Goal: Task Accomplishment & Management: Complete application form

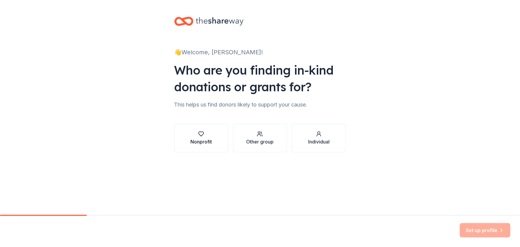
click at [198, 137] on div "Nonprofit" at bounding box center [200, 138] width 21 height 14
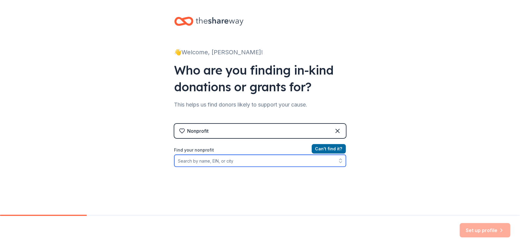
click at [244, 161] on input "Find your nonprofit" at bounding box center [260, 161] width 172 height 12
drag, startPoint x: 234, startPoint y: 164, endPoint x: 105, endPoint y: 164, distance: 128.4
click at [108, 164] on div "👋 Welcome, Colleen! Who are you finding in-kind donations or grants for? This h…" at bounding box center [260, 127] width 520 height 255
type input "texas roadhouse"
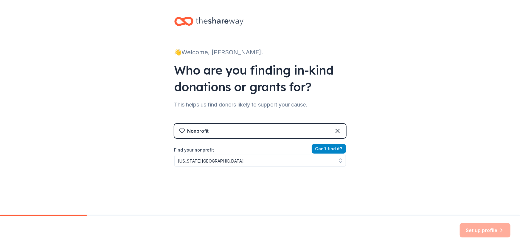
click at [326, 150] on button "Can ' t find it?" at bounding box center [329, 149] width 34 height 10
click at [482, 228] on div "Set up profile" at bounding box center [485, 230] width 51 height 14
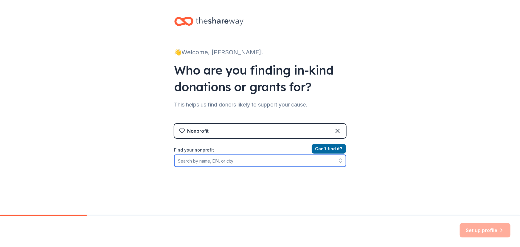
click at [254, 164] on input "Find your nonprofit" at bounding box center [260, 161] width 172 height 12
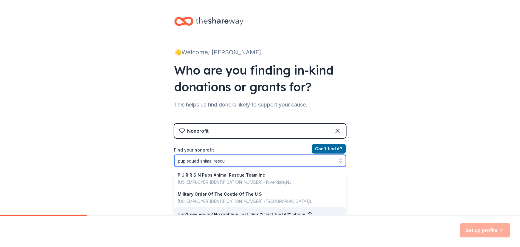
type input "pup squad animal rescue"
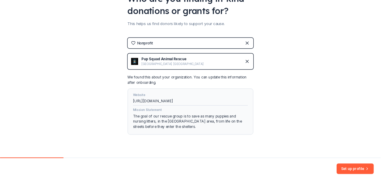
scroll to position [81, 0]
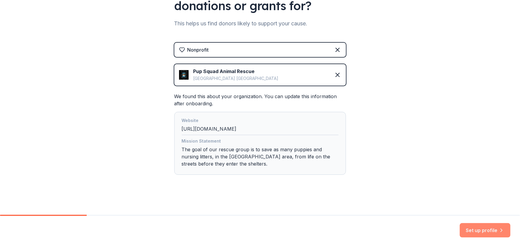
click at [483, 231] on button "Set up profile" at bounding box center [485, 230] width 51 height 14
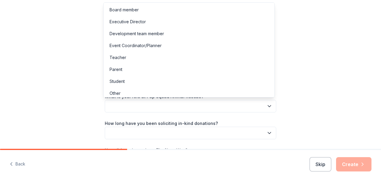
click at [268, 106] on icon "button" at bounding box center [270, 106] width 6 height 6
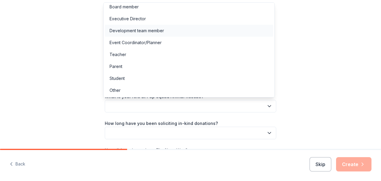
click at [139, 30] on div "Development team member" at bounding box center [137, 30] width 55 height 7
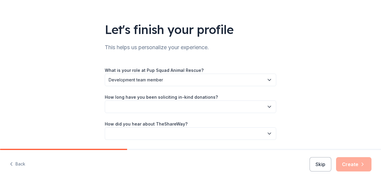
scroll to position [40, 0]
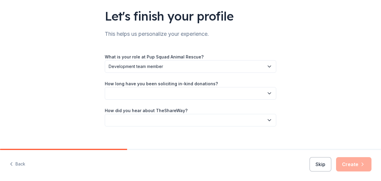
click at [268, 93] on icon "button" at bounding box center [269, 93] width 3 height 1
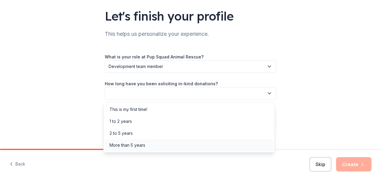
click at [169, 145] on div "More than 5 years" at bounding box center [189, 145] width 169 height 12
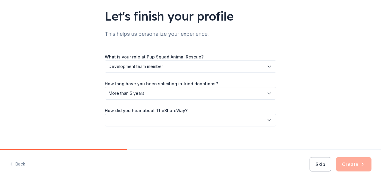
scroll to position [46, 0]
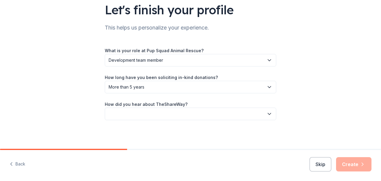
click at [267, 114] on icon "button" at bounding box center [270, 114] width 6 height 6
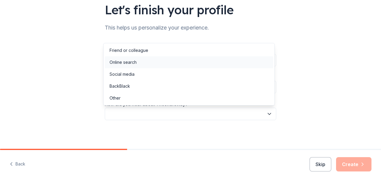
click at [122, 61] on div "Online search" at bounding box center [123, 62] width 27 height 7
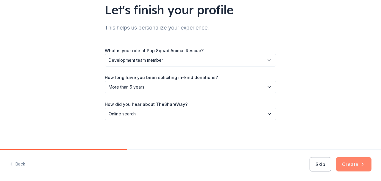
click at [348, 164] on button "Create" at bounding box center [353, 164] width 35 height 14
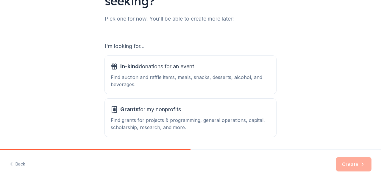
scroll to position [32, 0]
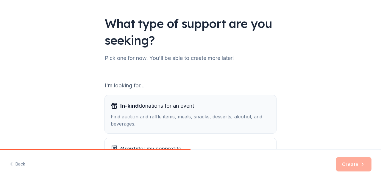
click at [167, 105] on span "In-kind donations for an event" at bounding box center [157, 106] width 74 height 10
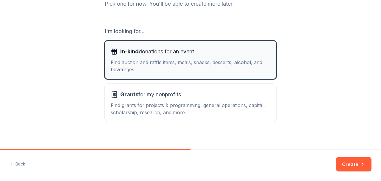
scroll to position [92, 0]
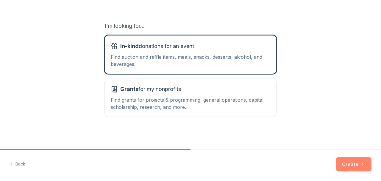
click at [351, 166] on button "Create" at bounding box center [353, 164] width 35 height 14
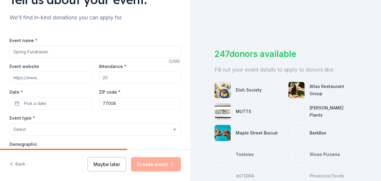
scroll to position [60, 0]
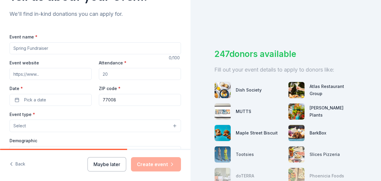
click at [147, 50] on input "Event name *" at bounding box center [96, 48] width 172 height 12
type input "Canines Uncorked"
click at [62, 74] on input "Event website" at bounding box center [51, 74] width 82 height 12
type input "www.pupsquad.org"
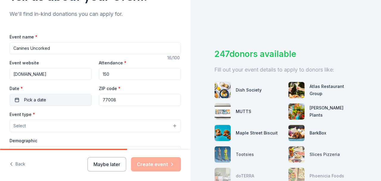
type input "150"
click at [57, 98] on button "Pick a date" at bounding box center [51, 100] width 82 height 12
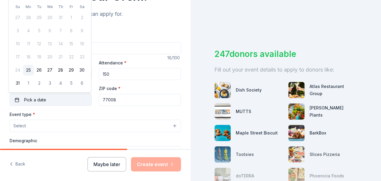
click at [57, 99] on button "Pick a date" at bounding box center [51, 100] width 82 height 12
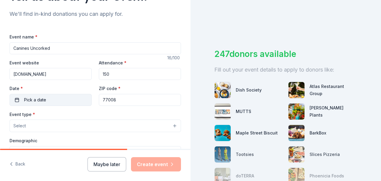
click at [64, 100] on button "Pick a date" at bounding box center [51, 100] width 82 height 12
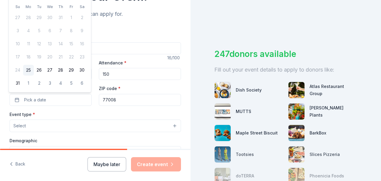
click at [82, 18] on td "2" at bounding box center [82, 18] width 11 height 11
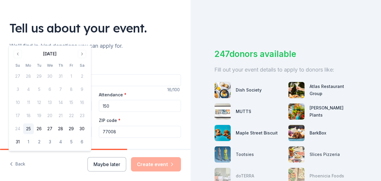
scroll to position [0, 0]
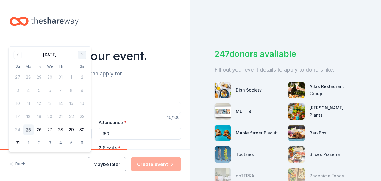
click at [83, 55] on button "Go to next month" at bounding box center [82, 55] width 8 height 8
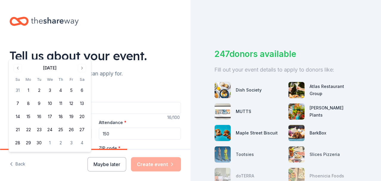
click at [81, 54] on div "Tell us about your event." at bounding box center [96, 55] width 172 height 17
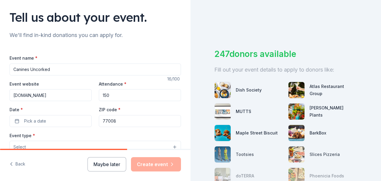
scroll to position [79, 0]
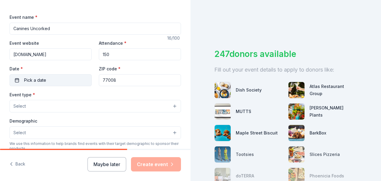
click at [60, 81] on button "Pick a date" at bounding box center [51, 80] width 82 height 12
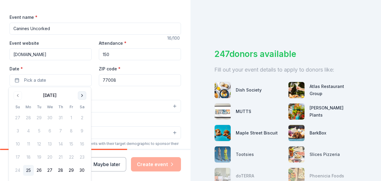
click at [83, 95] on button "Go to next month" at bounding box center [82, 95] width 8 height 8
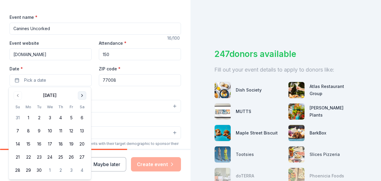
click at [83, 95] on button "Go to next month" at bounding box center [82, 95] width 8 height 8
click at [82, 129] on button "8" at bounding box center [82, 131] width 11 height 11
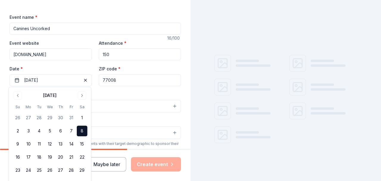
click at [126, 94] on div "Event type * Select" at bounding box center [96, 102] width 172 height 22
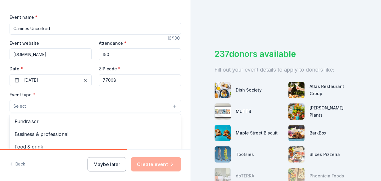
click at [172, 105] on button "Select" at bounding box center [96, 106] width 172 height 13
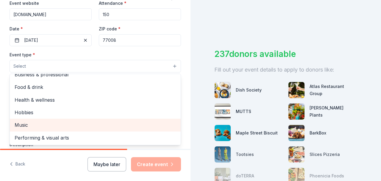
scroll to position [0, 0]
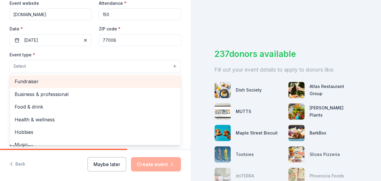
click at [33, 83] on span "Fundraiser" at bounding box center [95, 81] width 161 height 8
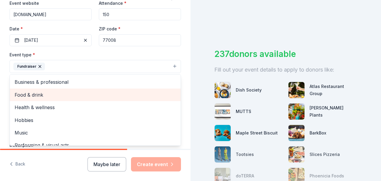
click at [38, 94] on span "Food & drink" at bounding box center [95, 95] width 161 height 8
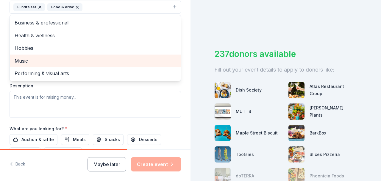
scroll to position [179, 0]
click at [84, 95] on div "Event type * Fundraiser Food & drink Business & professional Health & wellness …" at bounding box center [96, 54] width 172 height 126
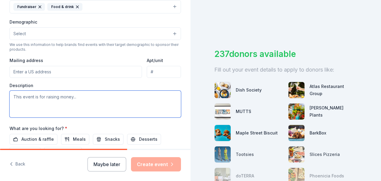
click at [67, 95] on textarea at bounding box center [96, 104] width 172 height 27
paste textarea "All proceeds from Canines Uncorked will be used to help Pup Squad rescue pregna…"
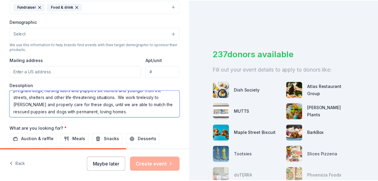
scroll to position [14, 0]
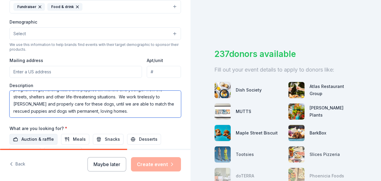
type textarea "All proceeds from Canines Uncorked will be used to help Pup Squad rescue pregna…"
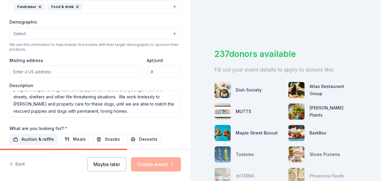
click at [37, 138] on span "Auction & raffle" at bounding box center [37, 139] width 32 height 7
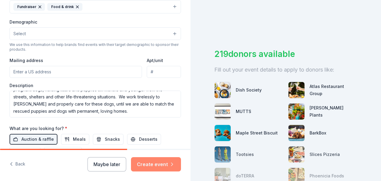
click at [163, 168] on button "Create event" at bounding box center [156, 164] width 50 height 14
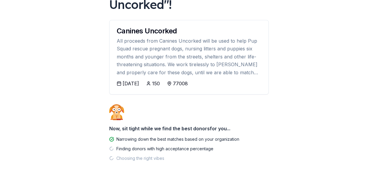
scroll to position [78, 0]
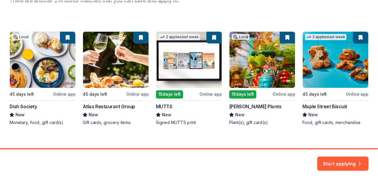
scroll to position [96, 0]
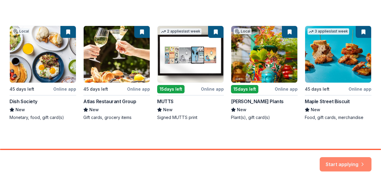
click at [344, 164] on button "Start applying" at bounding box center [346, 160] width 52 height 14
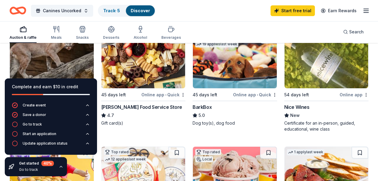
scroll to position [60, 0]
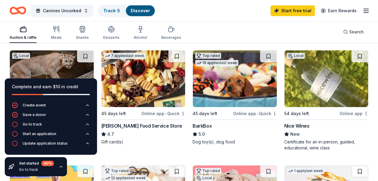
click at [60, 167] on icon "button" at bounding box center [61, 166] width 5 height 5
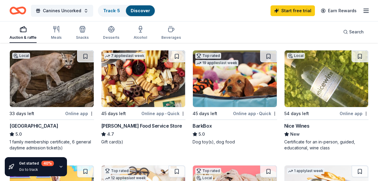
click at [65, 114] on div "Online app" at bounding box center [79, 113] width 29 height 7
click at [193, 126] on div "BarkBox" at bounding box center [202, 125] width 19 height 7
click at [193, 94] on img at bounding box center [235, 78] width 84 height 57
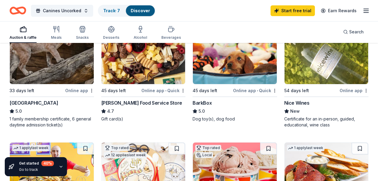
scroll to position [79, 0]
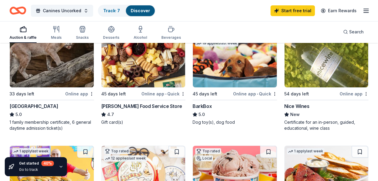
click at [363, 10] on icon "button" at bounding box center [366, 10] width 7 height 7
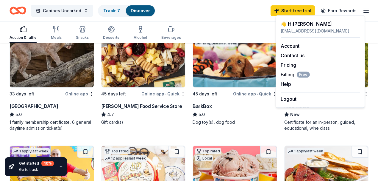
click at [363, 10] on icon "button" at bounding box center [366, 10] width 7 height 7
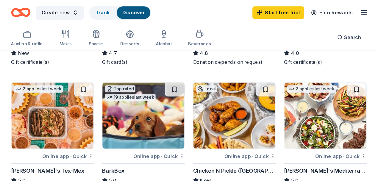
scroll to position [131, 0]
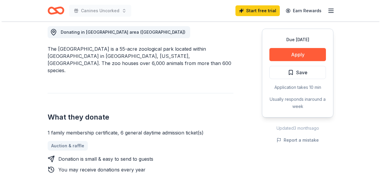
scroll to position [119, 0]
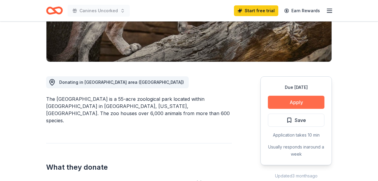
click at [293, 104] on button "Apply" at bounding box center [296, 102] width 57 height 13
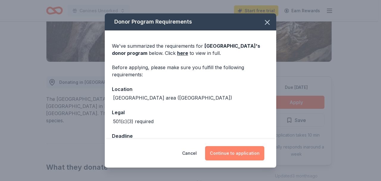
click at [243, 155] on button "Continue to application" at bounding box center [234, 153] width 59 height 14
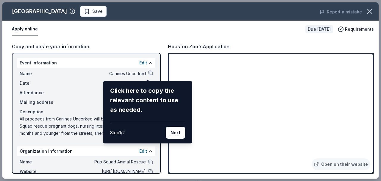
click at [177, 135] on button "Next" at bounding box center [175, 133] width 19 height 12
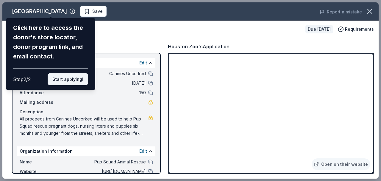
click at [69, 82] on button "Start applying!" at bounding box center [68, 79] width 41 height 12
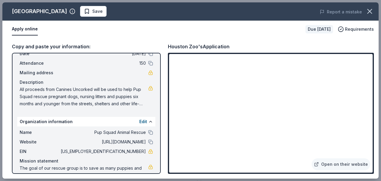
scroll to position [0, 0]
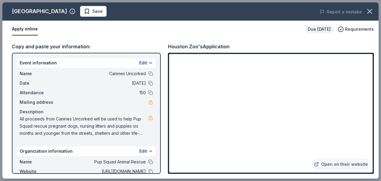
click at [92, 13] on span "Save" at bounding box center [97, 11] width 10 height 7
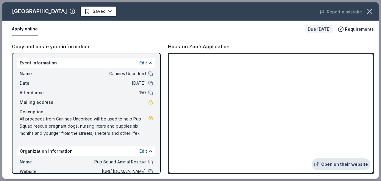
click at [343, 165] on link "Open on their website" at bounding box center [341, 164] width 59 height 12
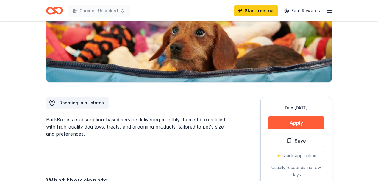
scroll to position [99, 0]
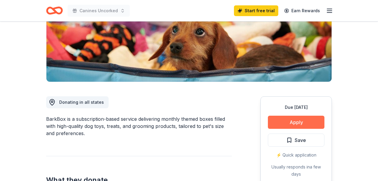
click at [296, 122] on button "Apply" at bounding box center [296, 122] width 57 height 13
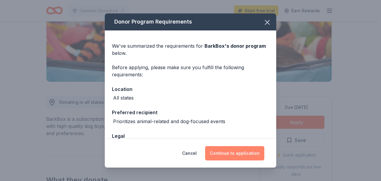
click at [235, 155] on button "Continue to application" at bounding box center [234, 153] width 59 height 14
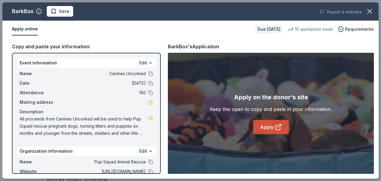
click at [271, 129] on link "Apply" at bounding box center [271, 127] width 36 height 14
click at [61, 13] on span "Save" at bounding box center [64, 11] width 10 height 7
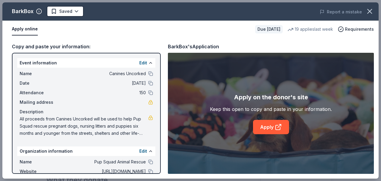
click at [120, 7] on div "BarkBox Saved" at bounding box center [115, 11] width 226 height 11
click at [370, 11] on icon "button" at bounding box center [370, 11] width 4 height 4
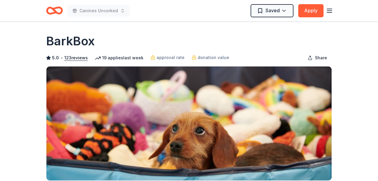
scroll to position [0, 0]
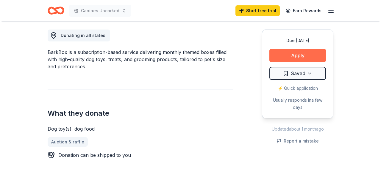
scroll to position [159, 0]
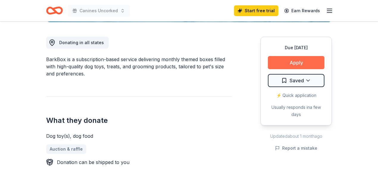
click at [304, 64] on button "Apply" at bounding box center [296, 62] width 57 height 13
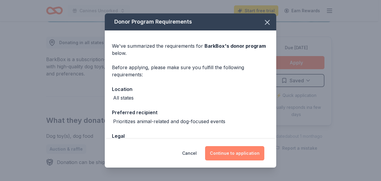
click at [240, 150] on button "Continue to application" at bounding box center [234, 153] width 59 height 14
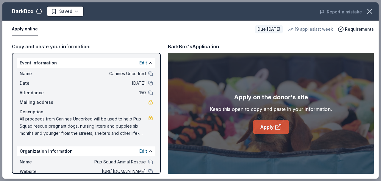
click at [272, 127] on link "Apply" at bounding box center [271, 127] width 36 height 14
